Goal: Navigation & Orientation: Find specific page/section

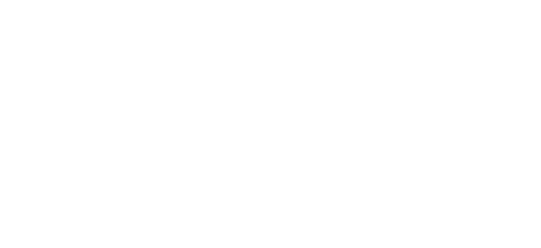
select select
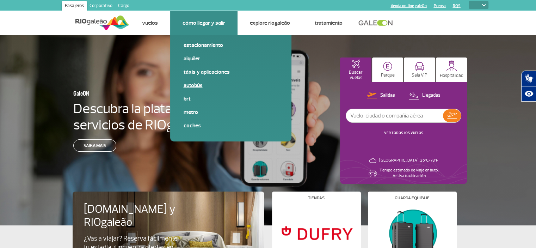
click at [201, 82] on link "Autobús" at bounding box center [231, 85] width 94 height 8
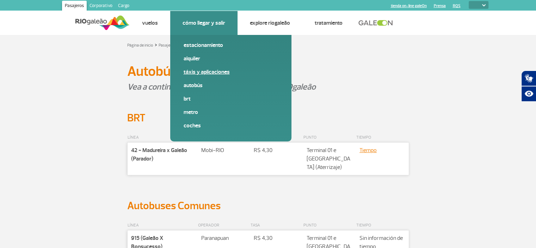
click at [217, 72] on link "Táxis y aplicaciones" at bounding box center [231, 72] width 94 height 8
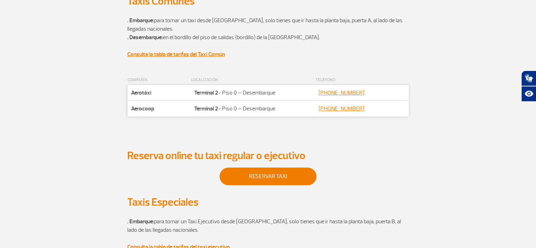
scroll to position [176, 0]
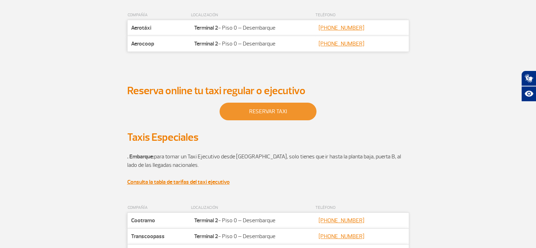
click at [262, 112] on link "Reservar taxi" at bounding box center [268, 112] width 97 height 18
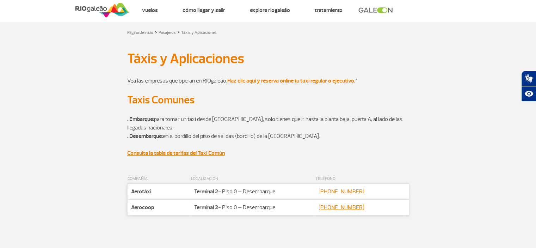
scroll to position [0, 0]
